Goal: Information Seeking & Learning: Learn about a topic

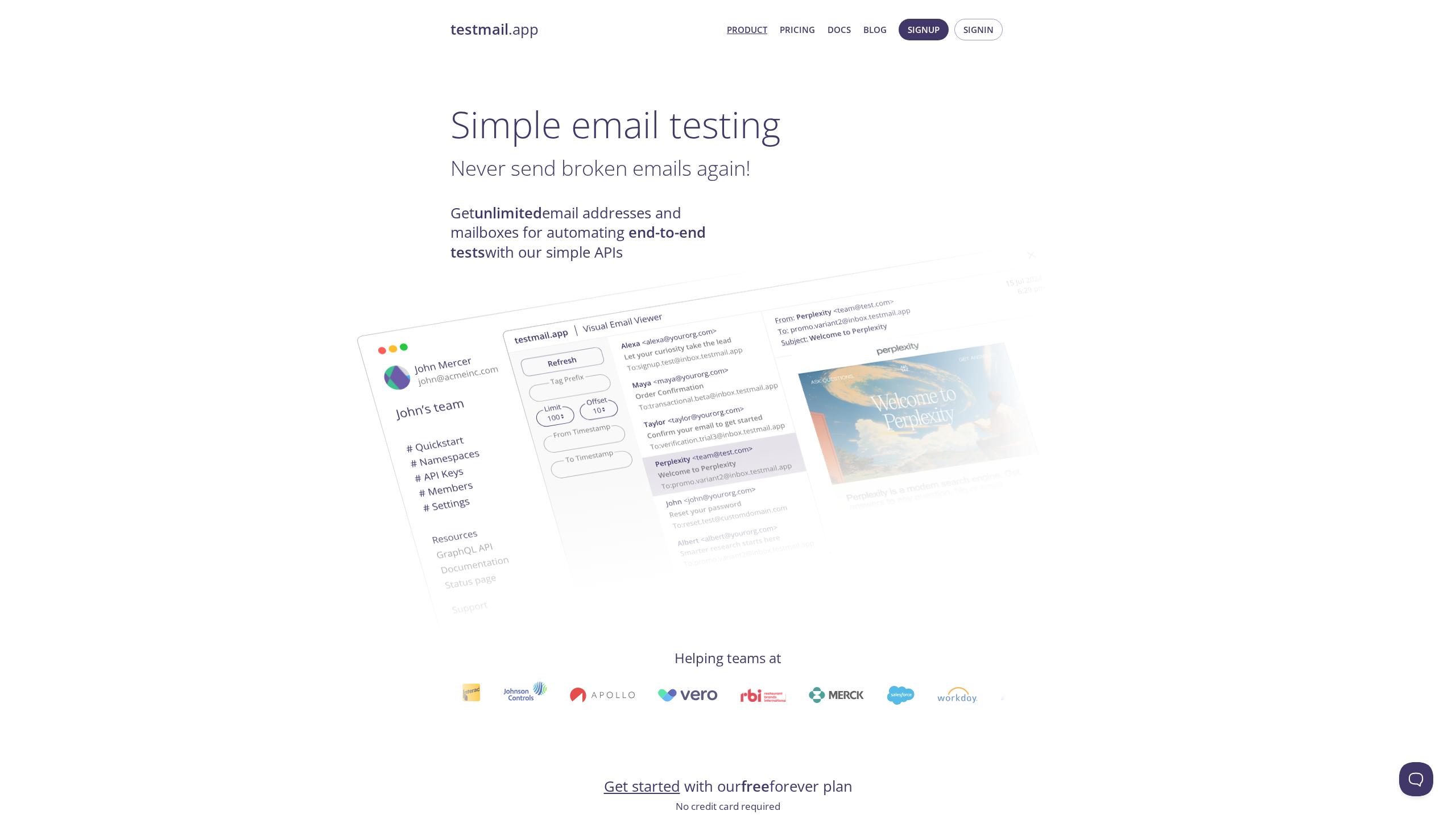
click at [761, 30] on link "Product" at bounding box center [747, 30] width 41 height 15
click at [799, 27] on link "Pricing" at bounding box center [797, 30] width 35 height 15
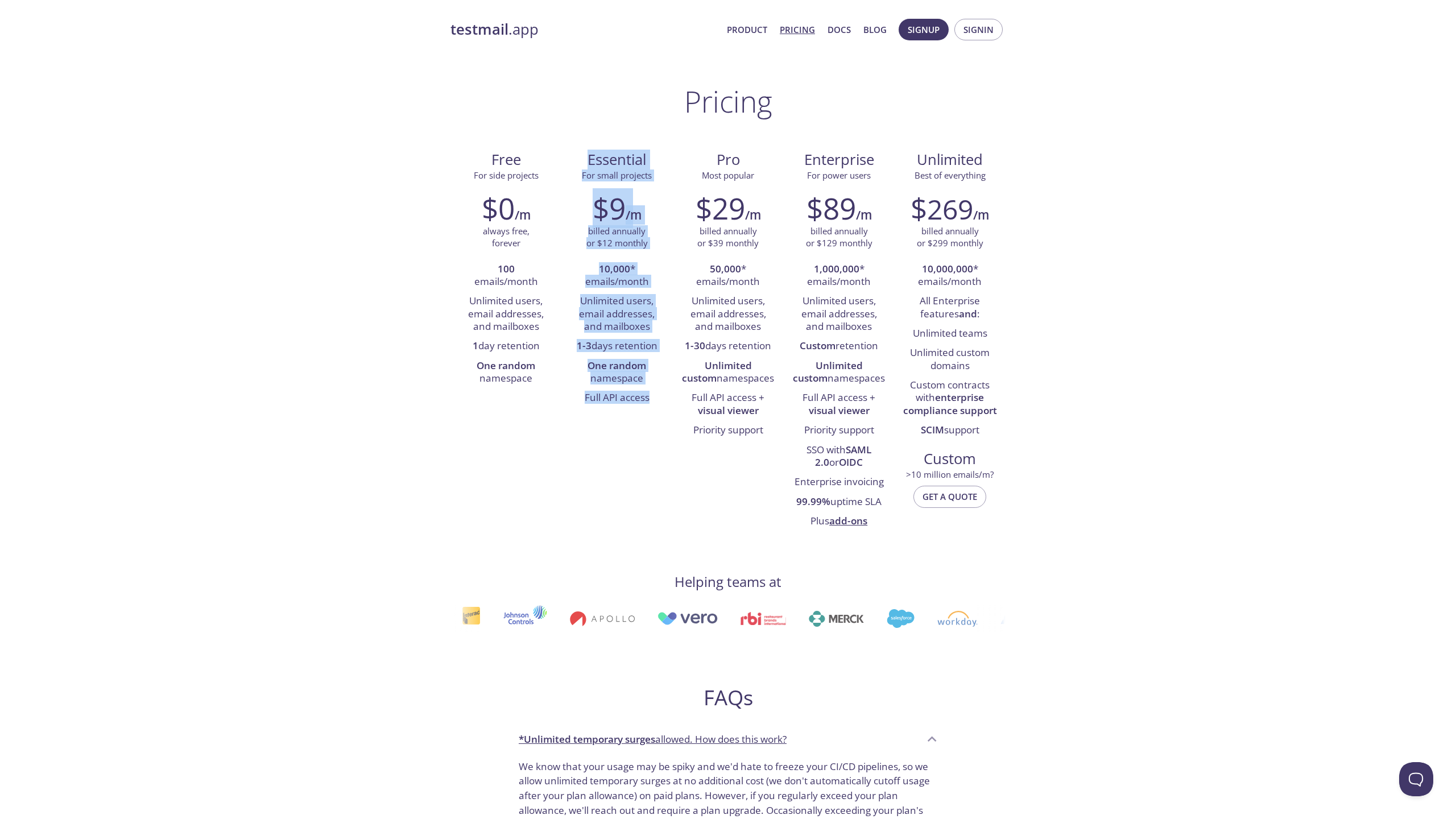
drag, startPoint x: 632, startPoint y: 432, endPoint x: 610, endPoint y: 126, distance: 306.8
click at [610, 126] on div "Pricing Free For side projects $0 /m always free, forever 100 emails/month Unli…" at bounding box center [728, 662] width 555 height 1156
click at [446, 624] on div "testmail .app Product Pricing Docs Blog Signup Signin Pricing Free For side pro…" at bounding box center [728, 746] width 583 height 1468
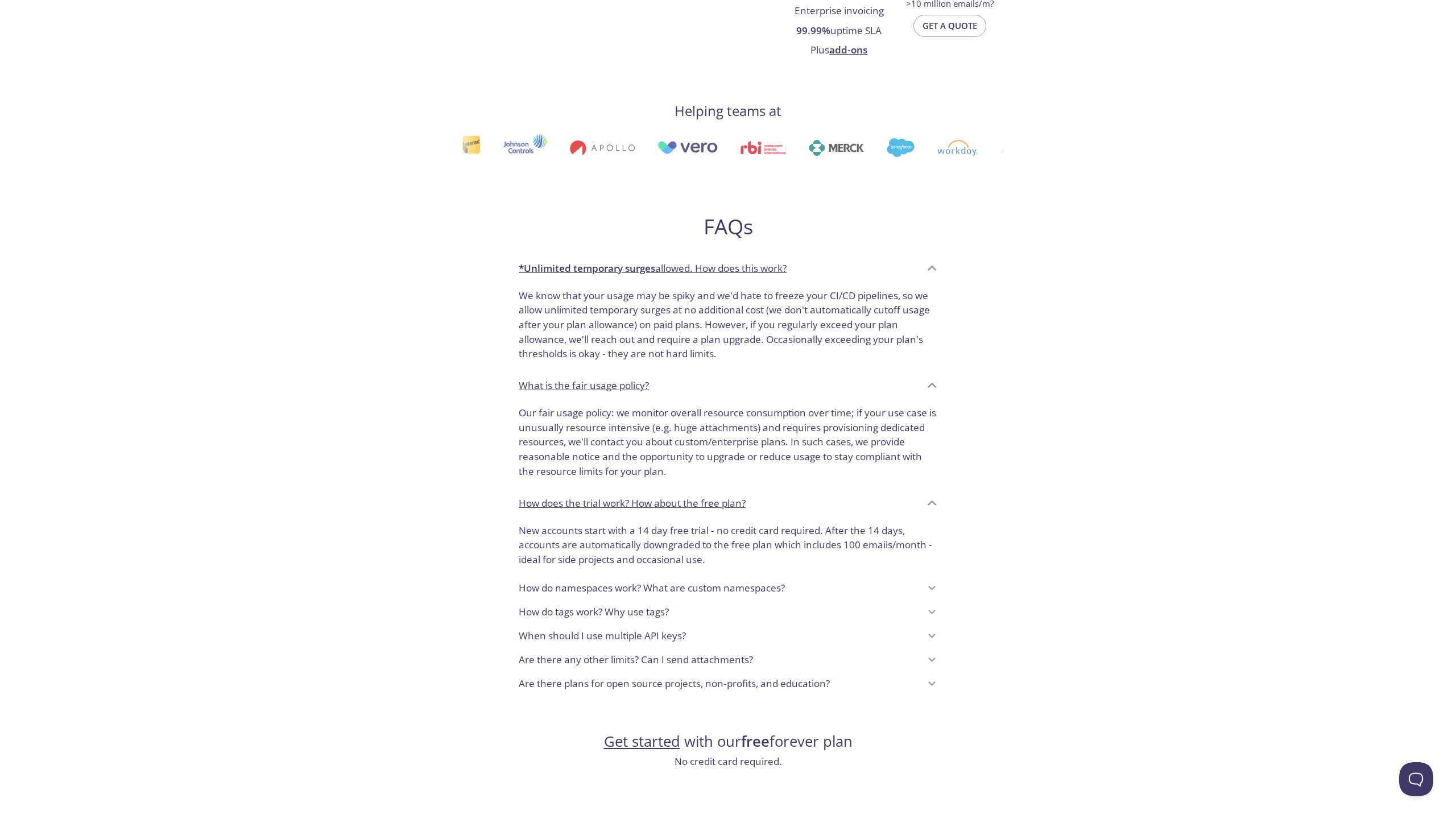
scroll to position [575, 0]
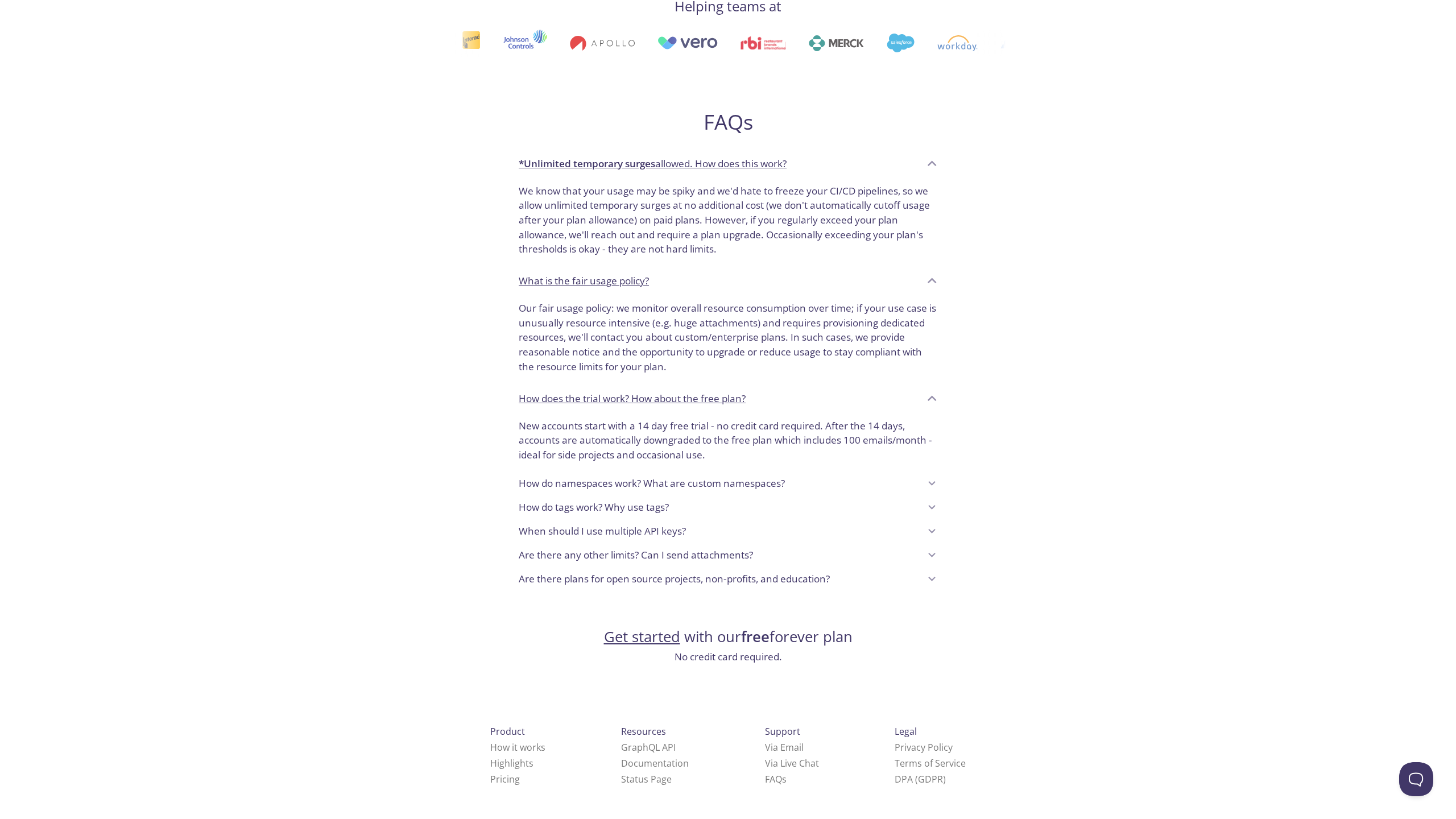
click at [692, 580] on p "Are there plans for open source projects, non-profits, and education?" at bounding box center [674, 580] width 311 height 15
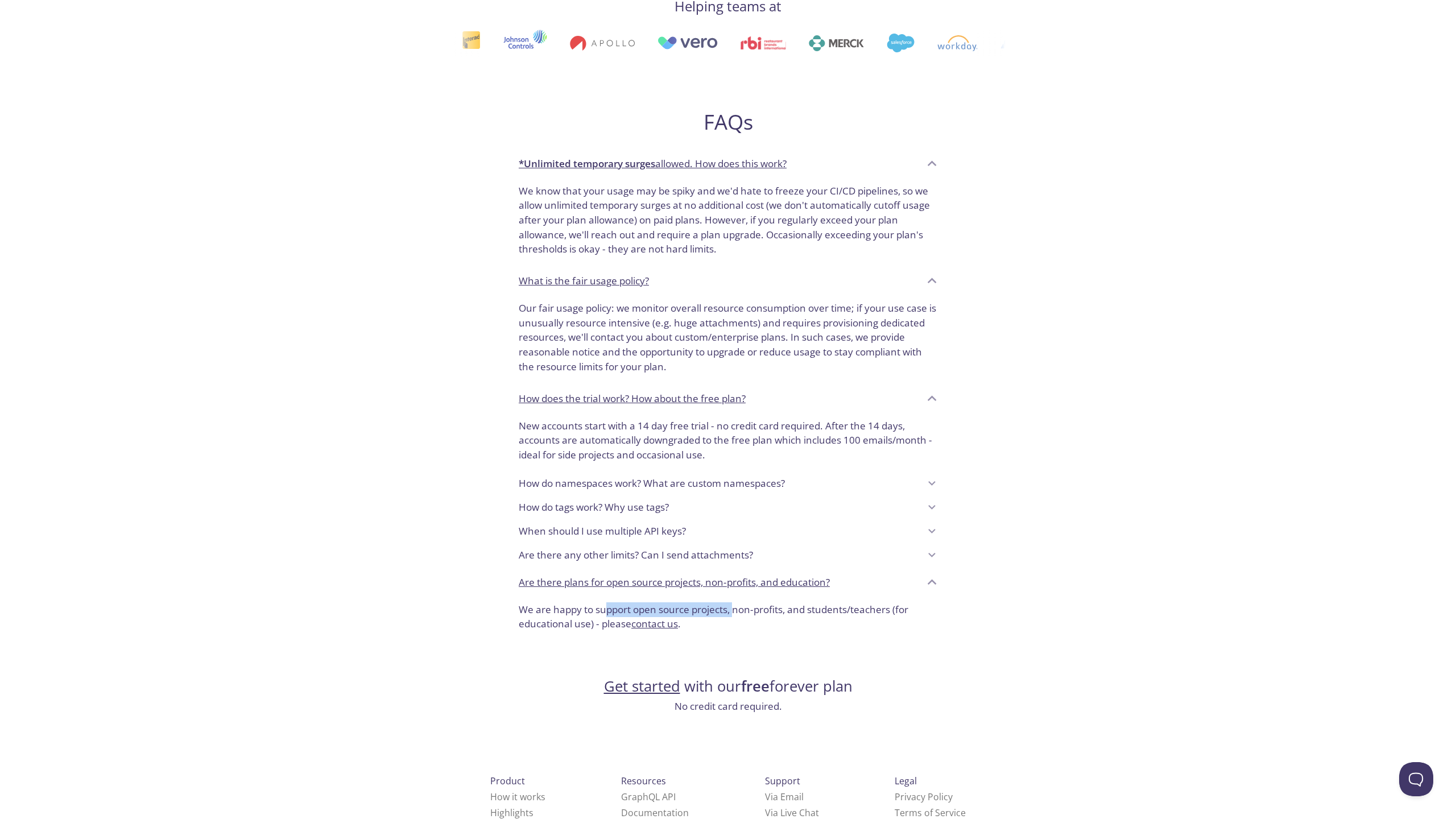
drag, startPoint x: 605, startPoint y: 602, endPoint x: 737, endPoint y: 614, distance: 132.5
click at [737, 614] on p "We are happy to support open source projects, non-profits, and students/teacher…" at bounding box center [728, 616] width 418 height 29
click at [551, 732] on div "testmail .app Product Pricing Docs Blog Signup Signin Pricing Free For side pro…" at bounding box center [728, 194] width 583 height 1517
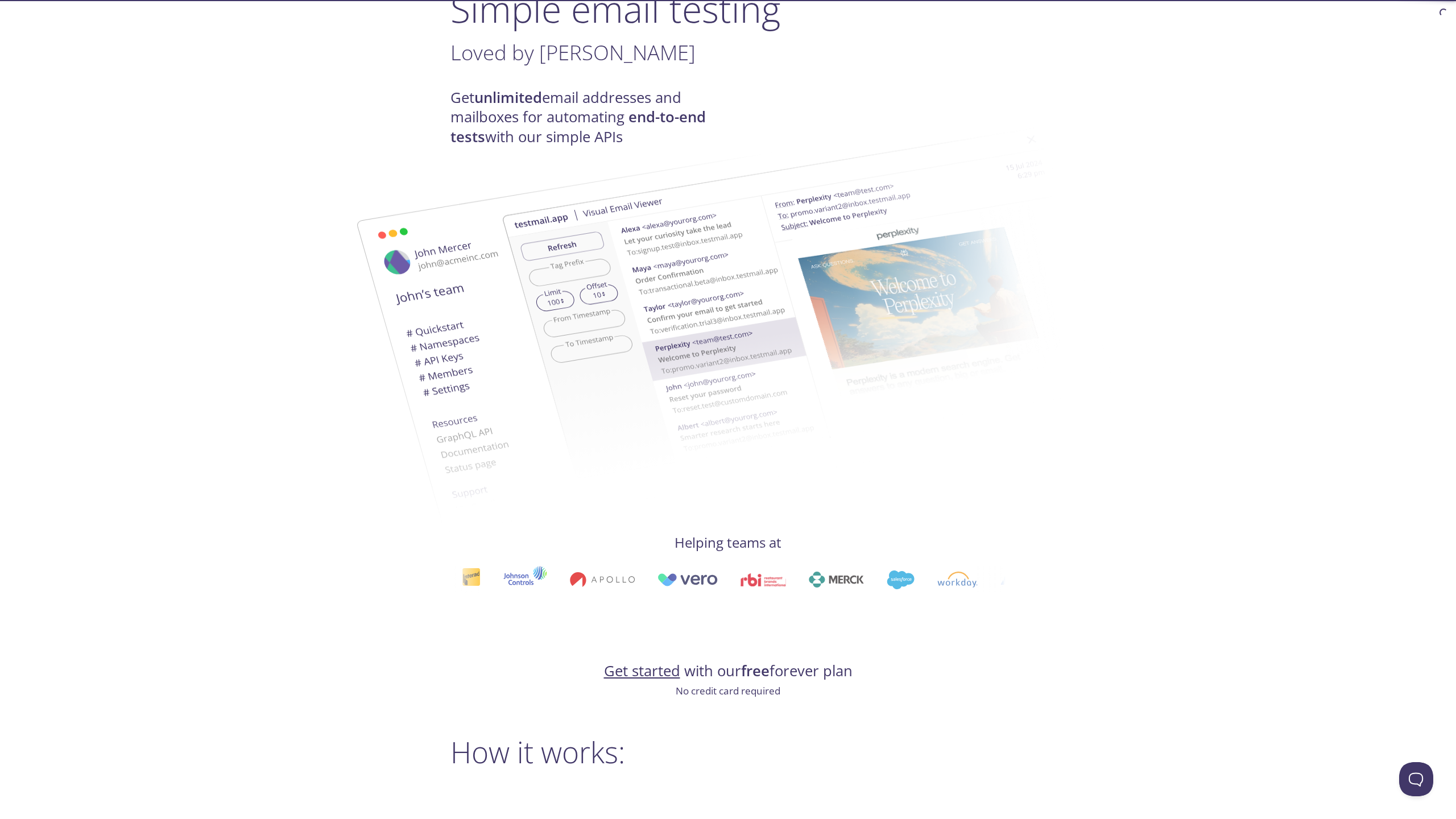
scroll to position [145, 0]
